Goal: Information Seeking & Learning: Learn about a topic

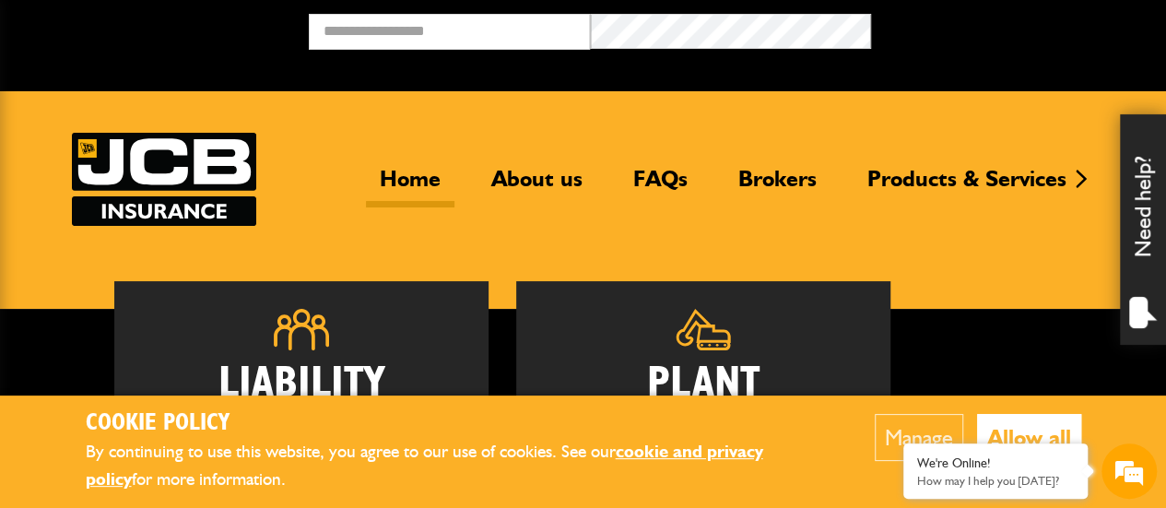
click at [990, 431] on button "Allow all" at bounding box center [1029, 437] width 104 height 47
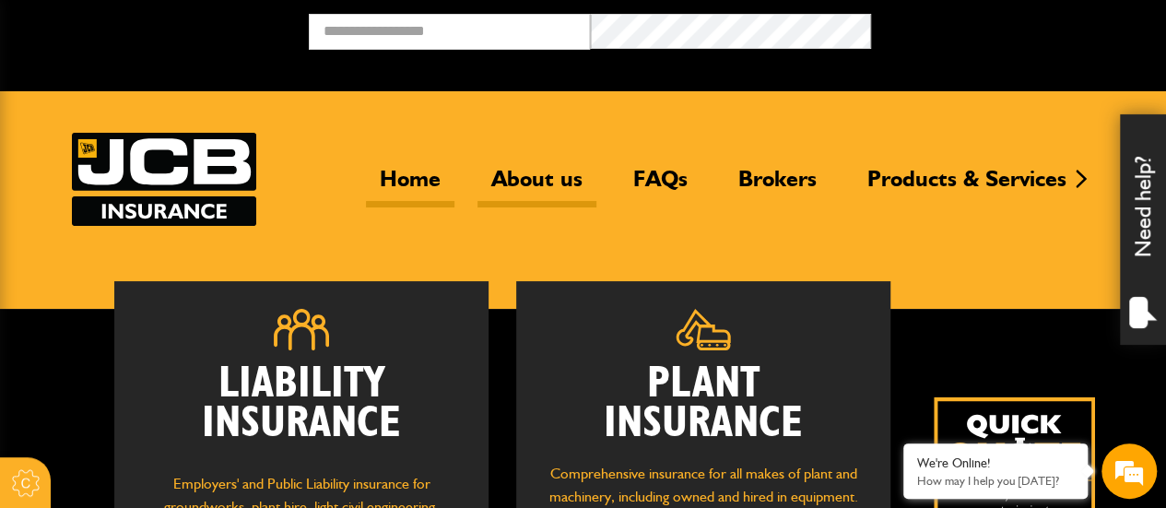
click at [552, 176] on link "About us" at bounding box center [537, 186] width 119 height 42
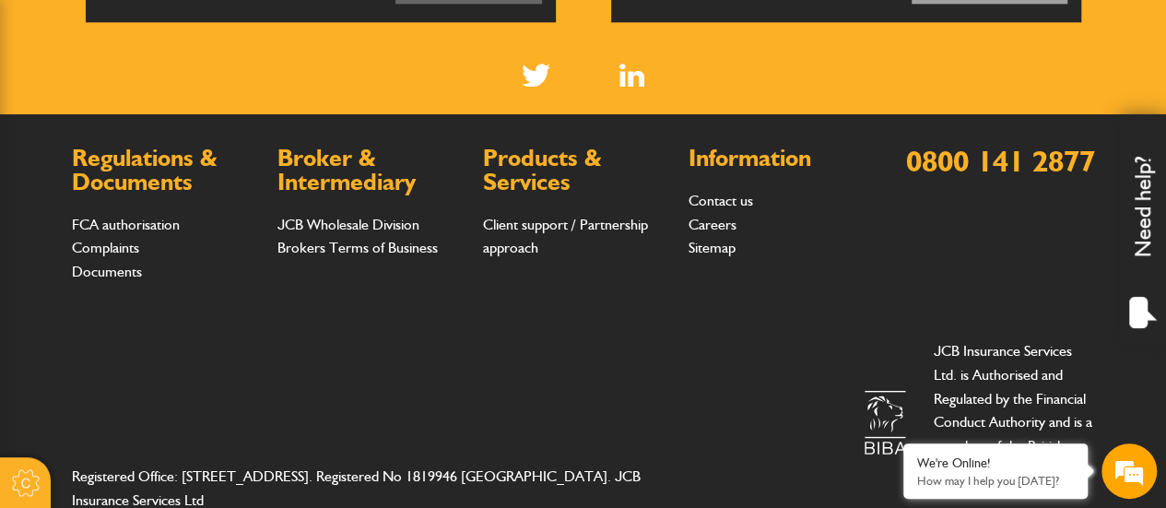
scroll to position [1215, 0]
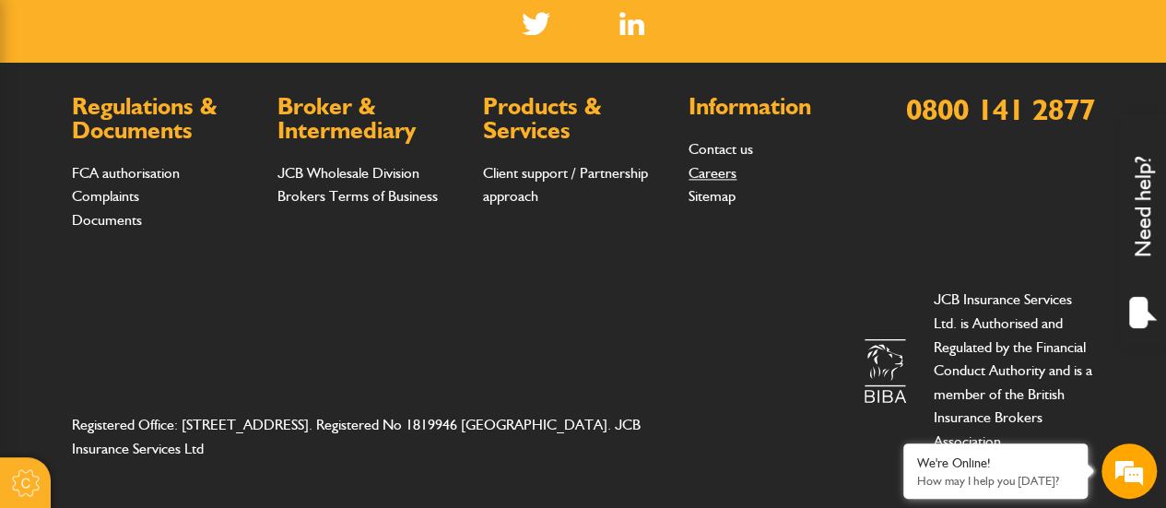
click at [703, 169] on link "Careers" at bounding box center [713, 173] width 48 height 18
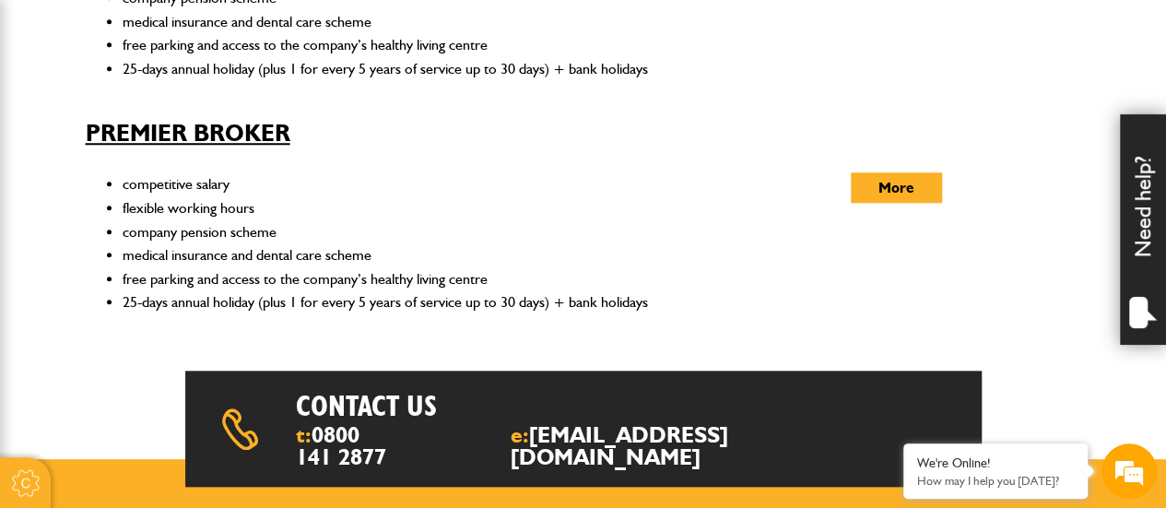
scroll to position [830, 0]
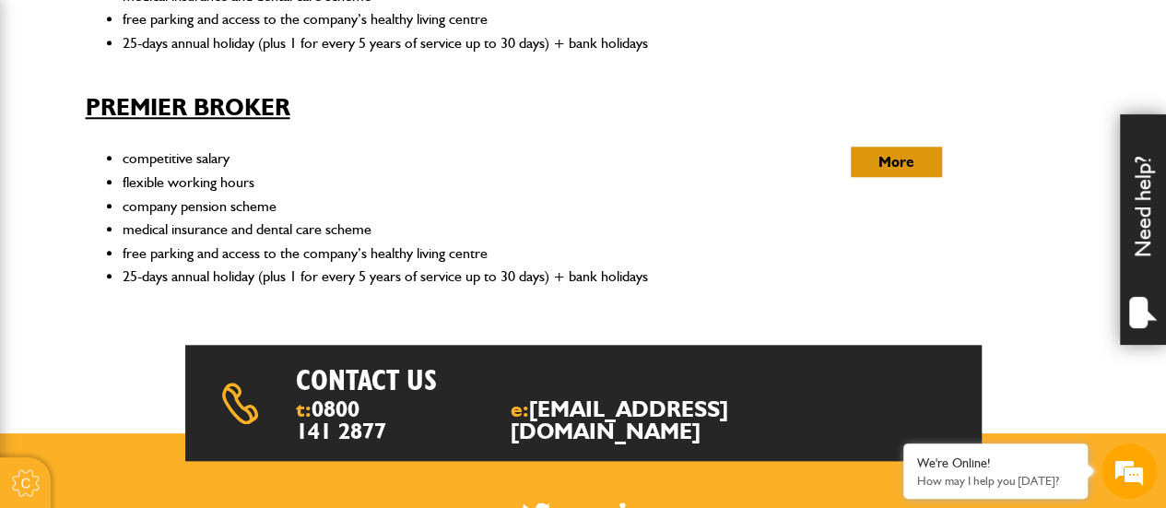
click at [900, 158] on button "More" at bounding box center [896, 162] width 91 height 30
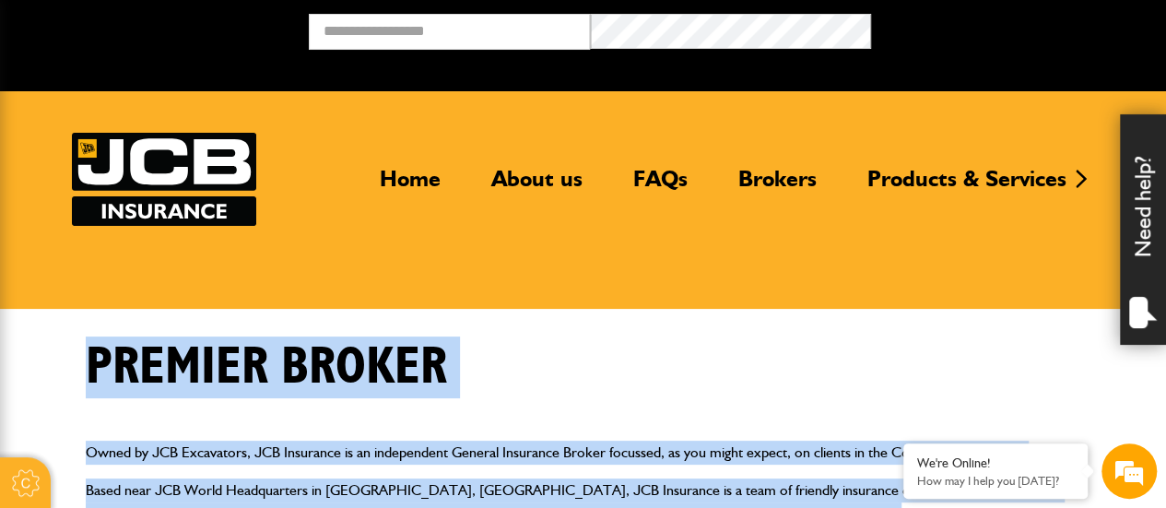
drag, startPoint x: 540, startPoint y: 373, endPoint x: 91, endPoint y: 365, distance: 449.0
copy div "Premier Broker Owned by JCB Excavators, JCB Insurance is an independent General…"
